Goal: Transaction & Acquisition: Purchase product/service

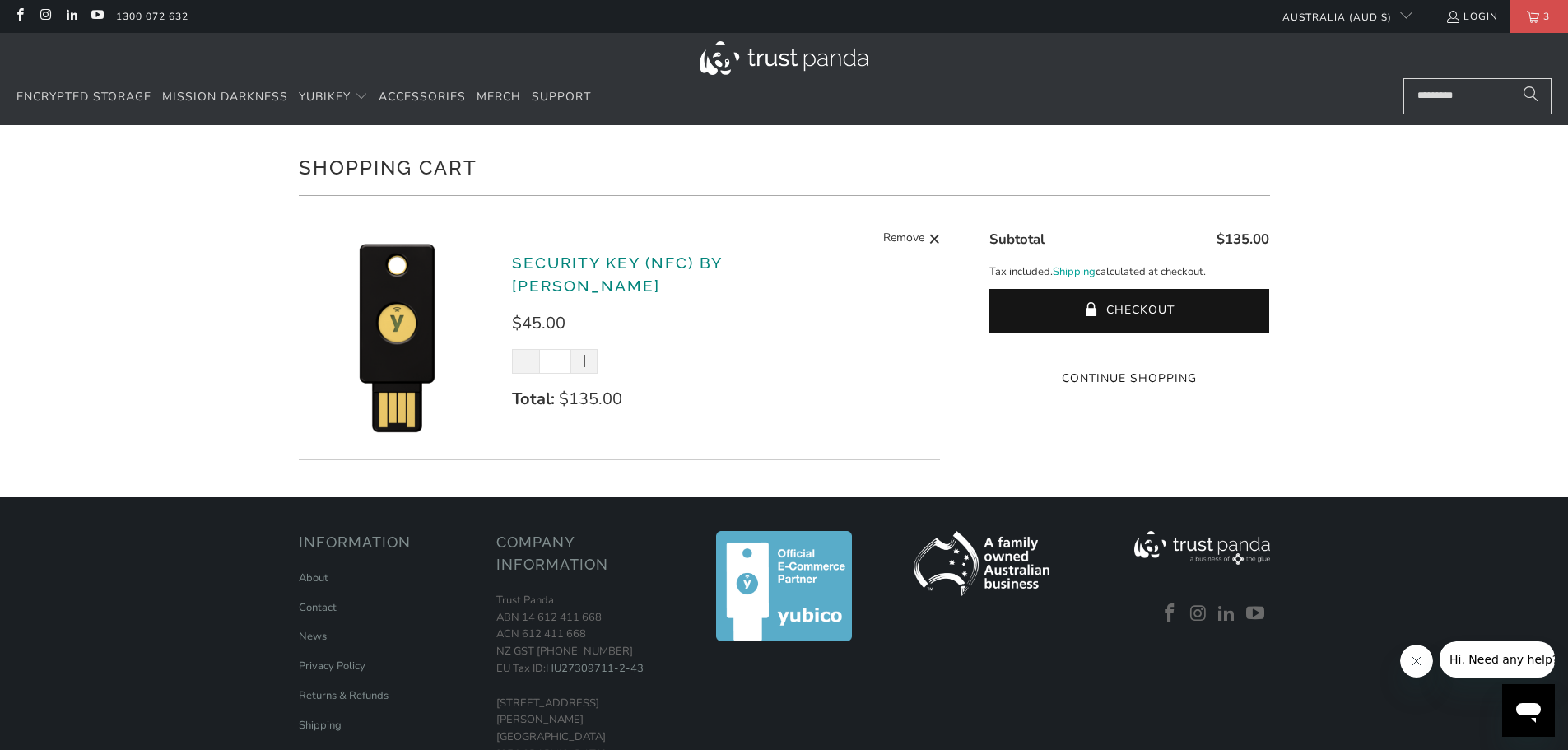
click at [603, 272] on link "Security Key (NFC) by [PERSON_NAME]" at bounding box center [617, 274] width 210 height 42
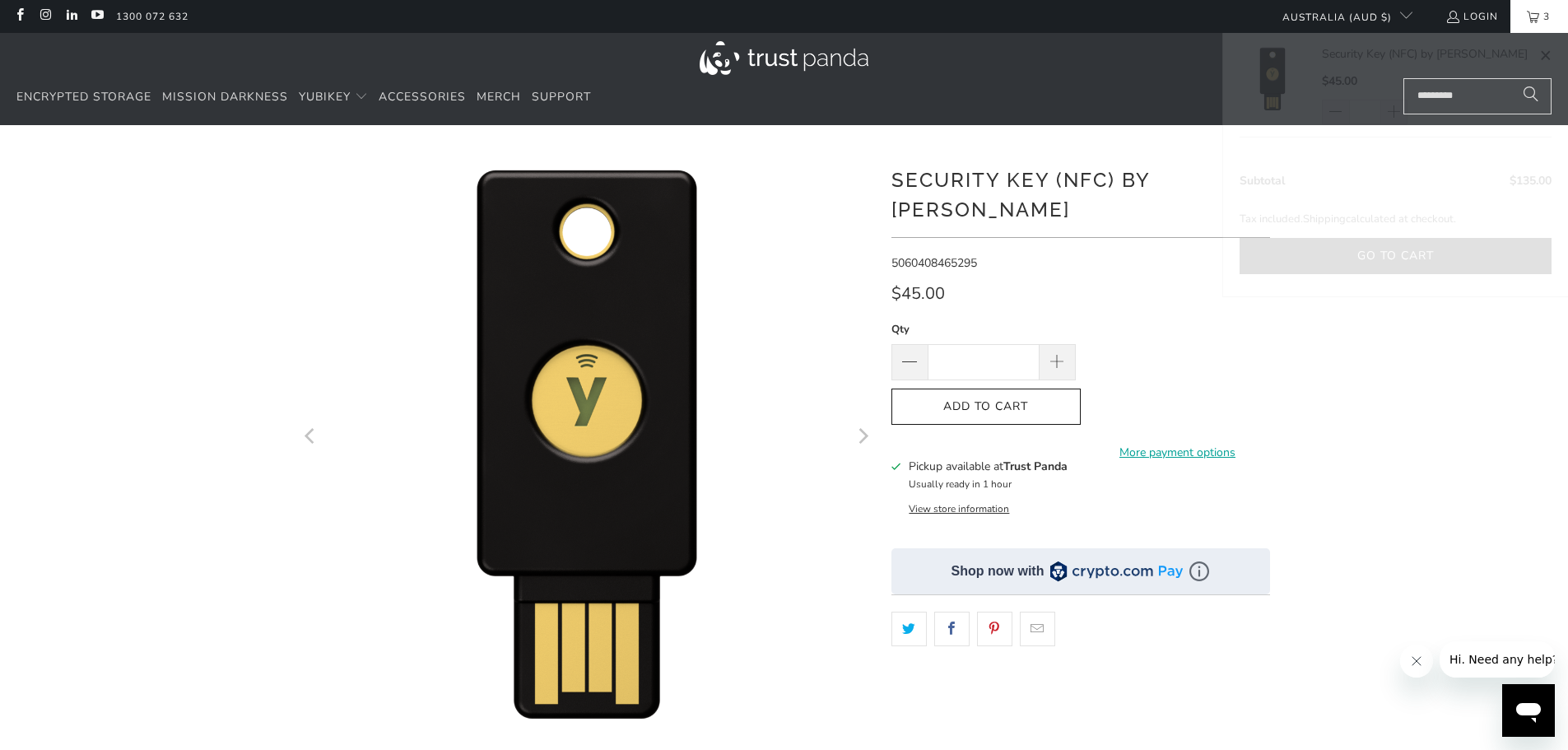
click at [1532, 21] on link "3" at bounding box center [1539, 17] width 57 height 33
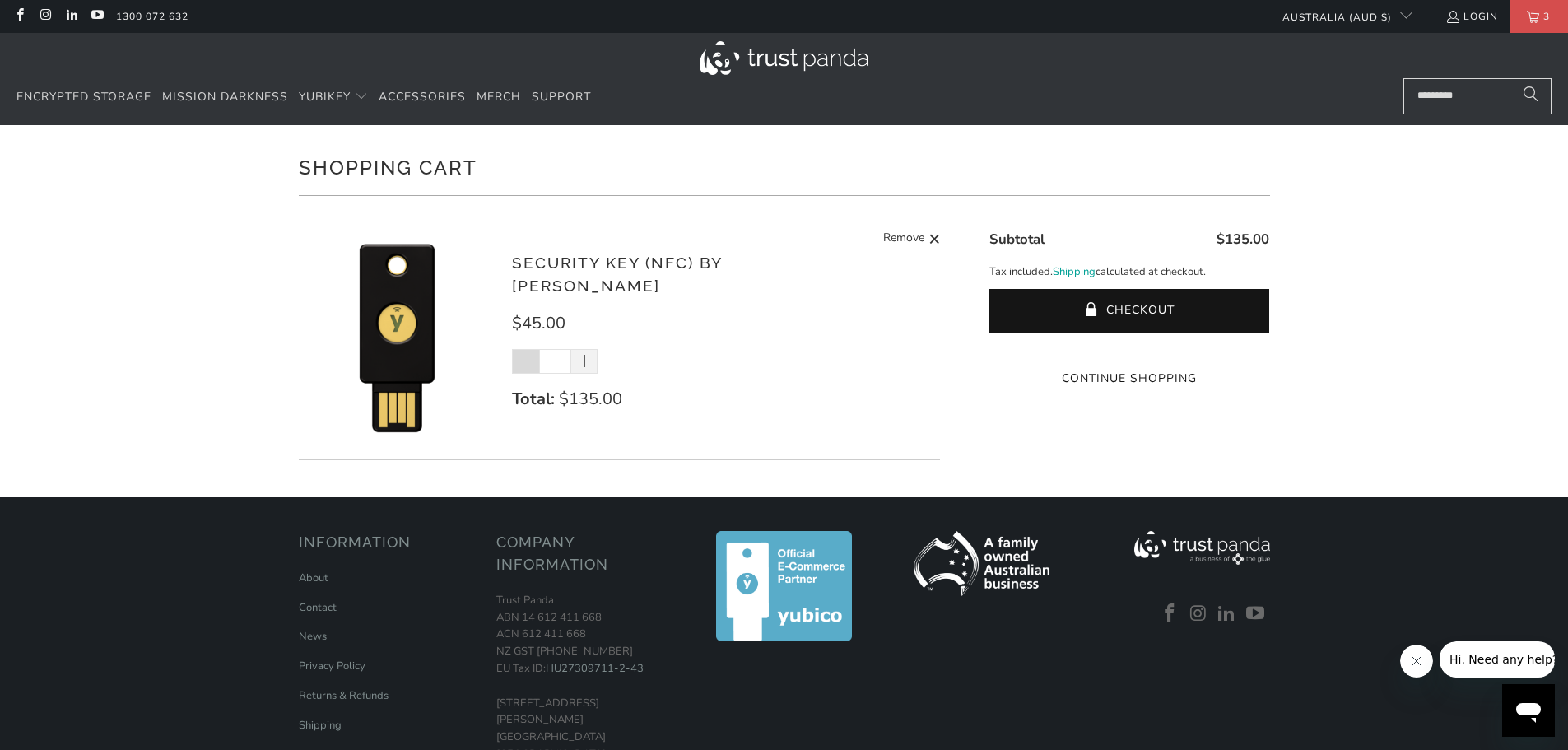
click at [528, 354] on span at bounding box center [527, 363] width 17 height 17
type input "*"
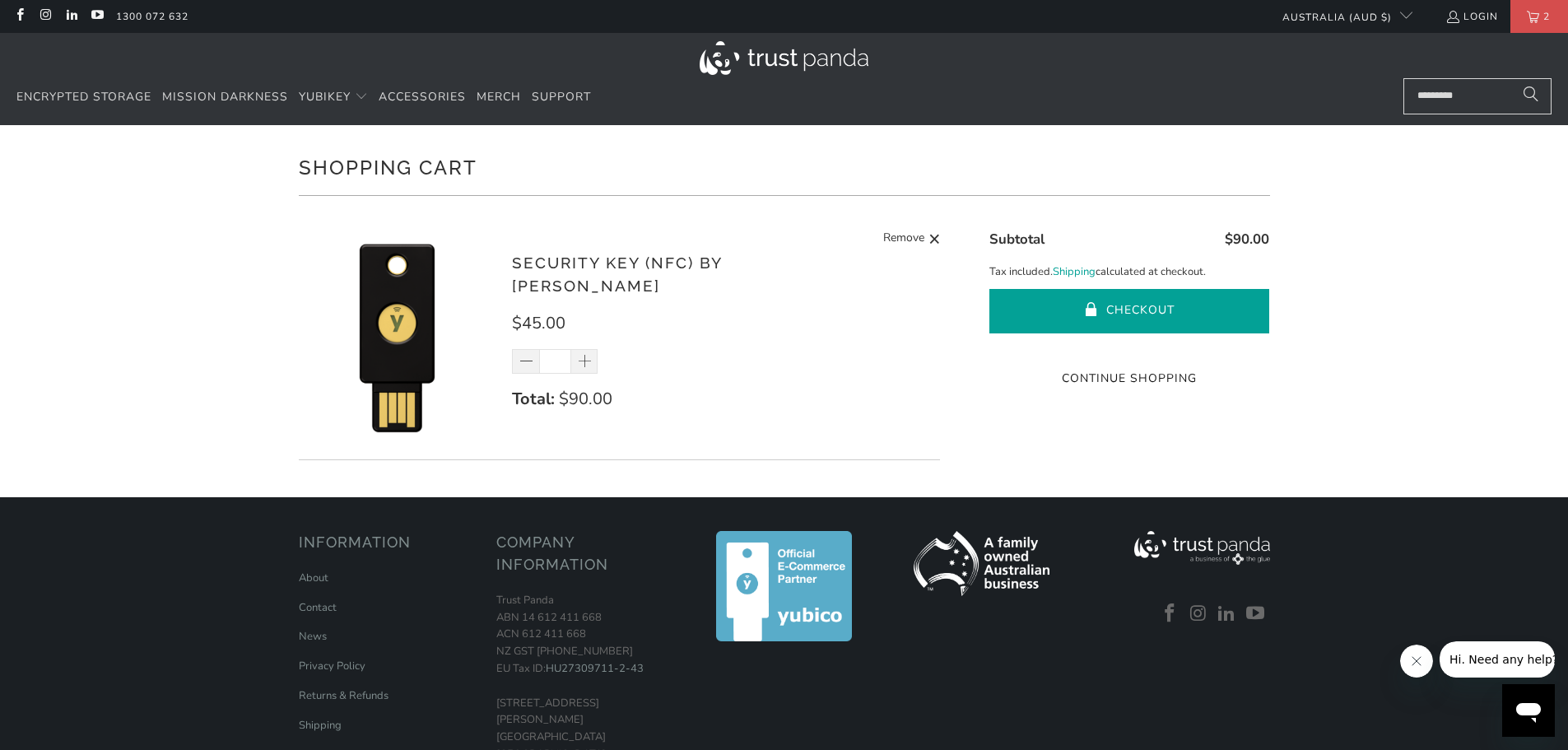
click at [1166, 301] on button "Checkout" at bounding box center [1129, 311] width 280 height 44
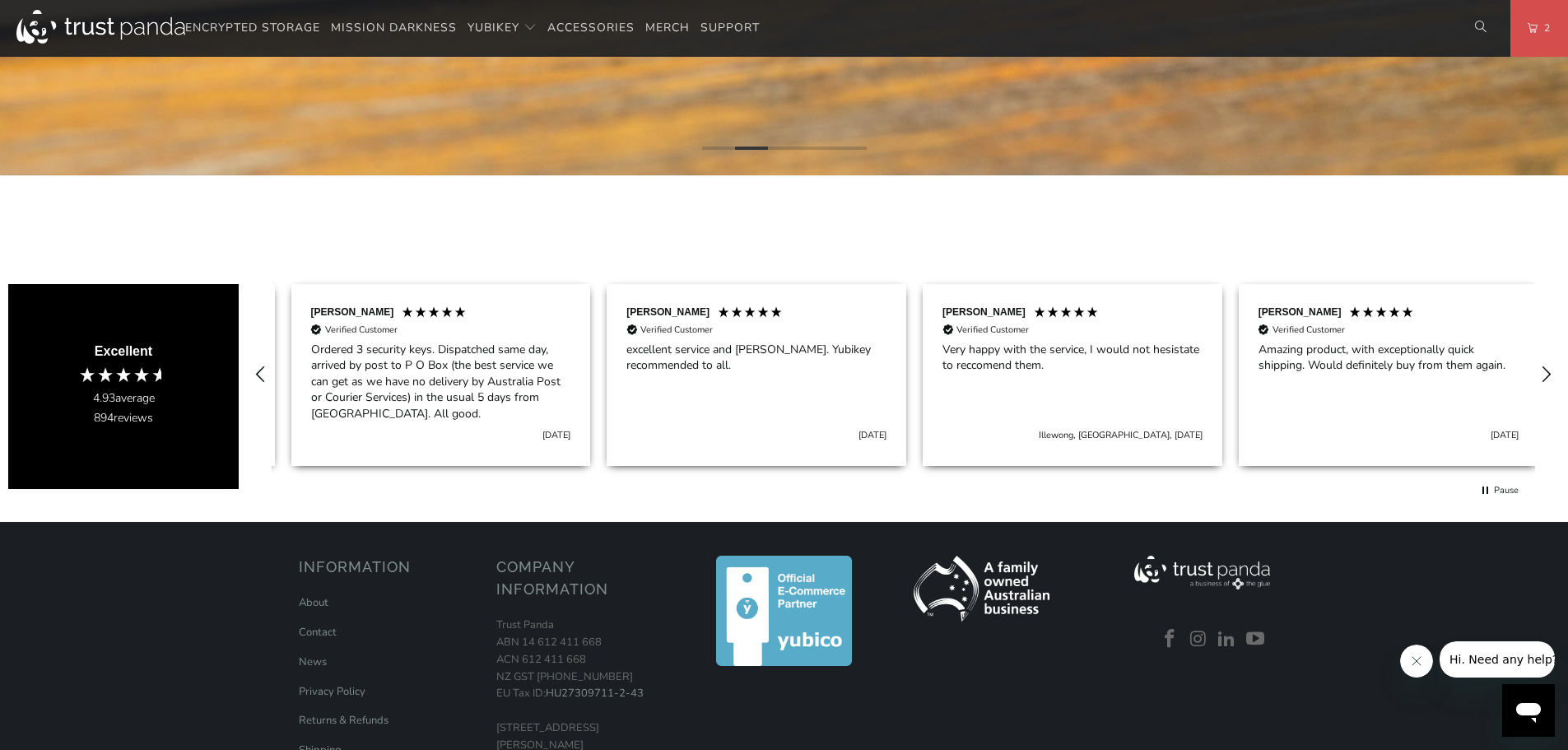
scroll to position [0, 632]
